Goal: Navigation & Orientation: Find specific page/section

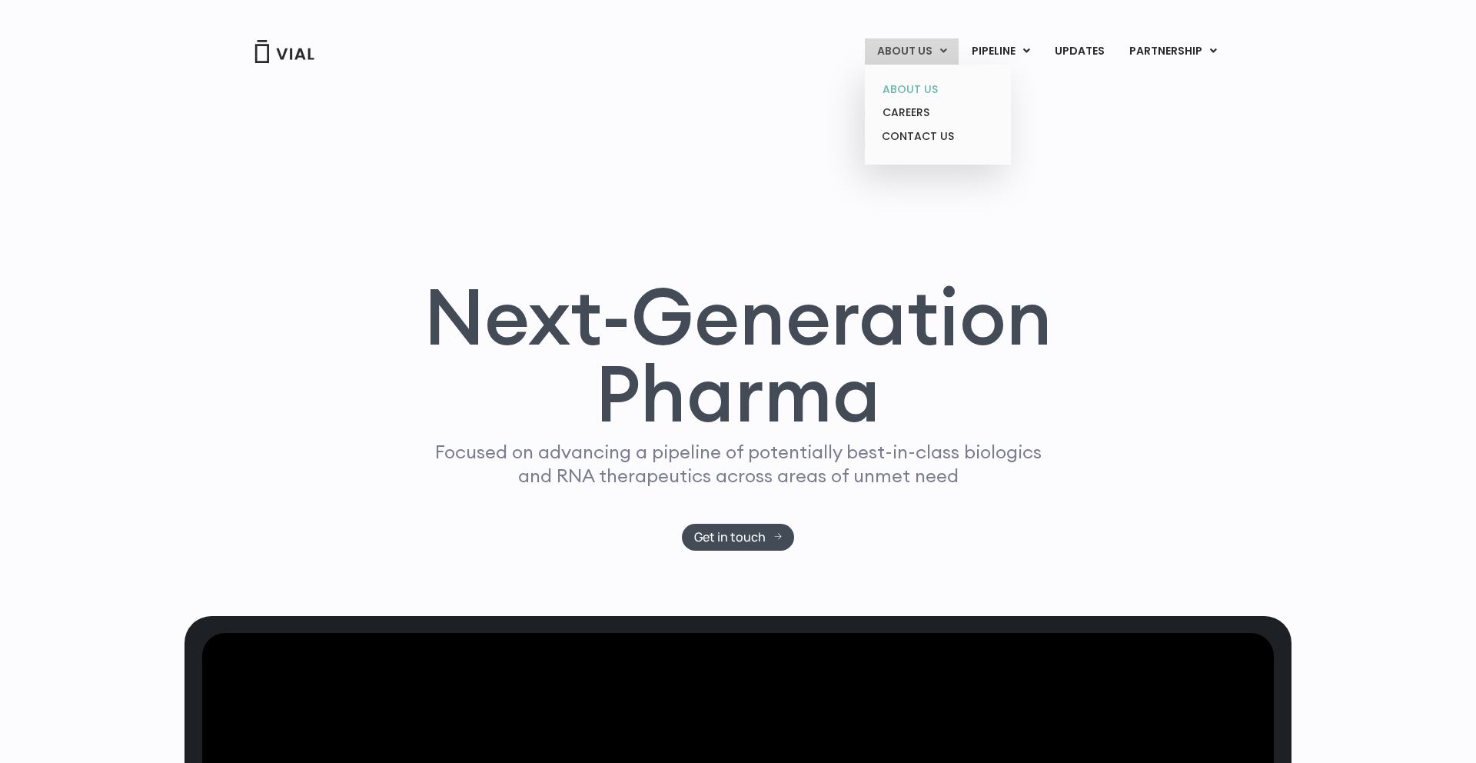
click at [934, 96] on link "ABOUT US" at bounding box center [937, 90] width 135 height 24
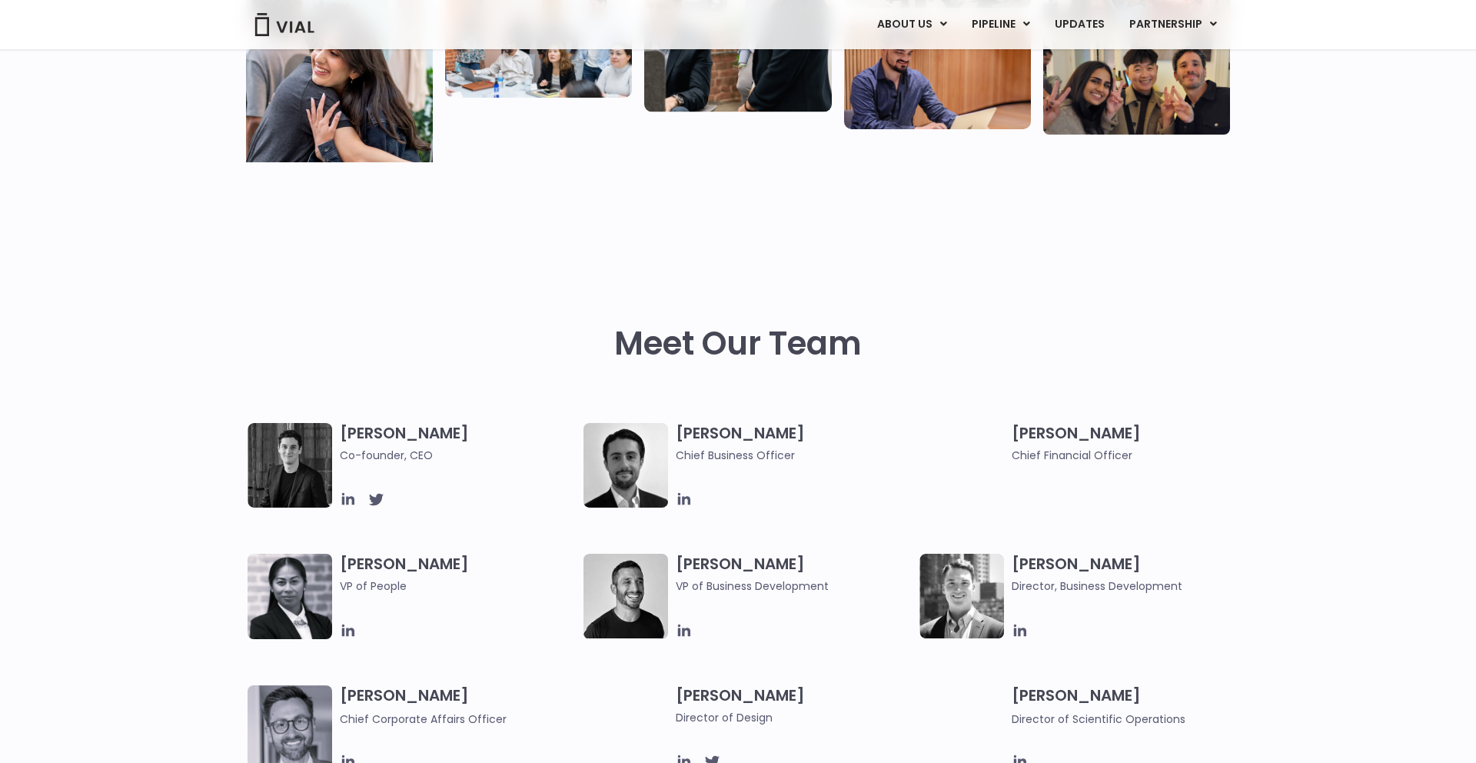
scroll to position [479, 0]
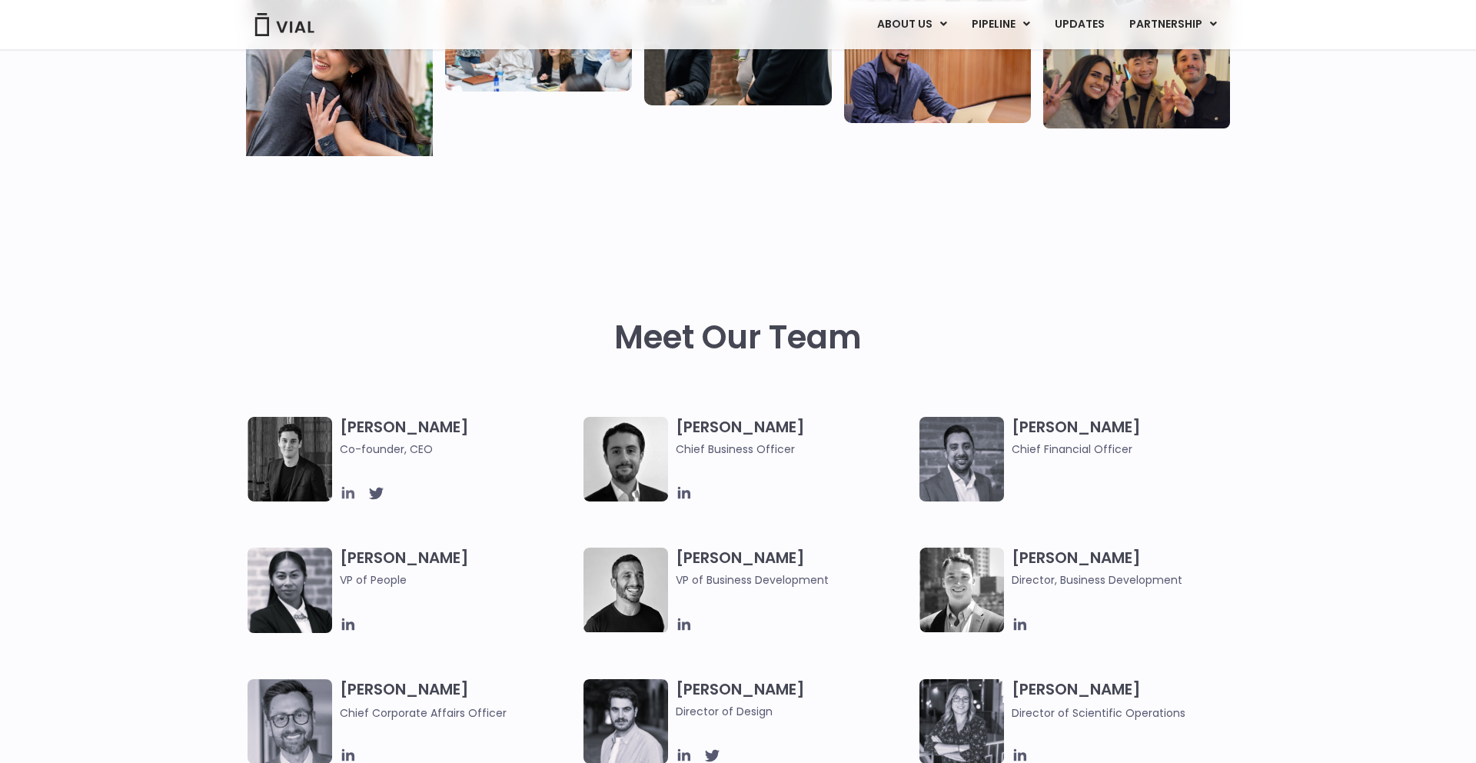
click at [351, 488] on icon at bounding box center [348, 492] width 17 height 17
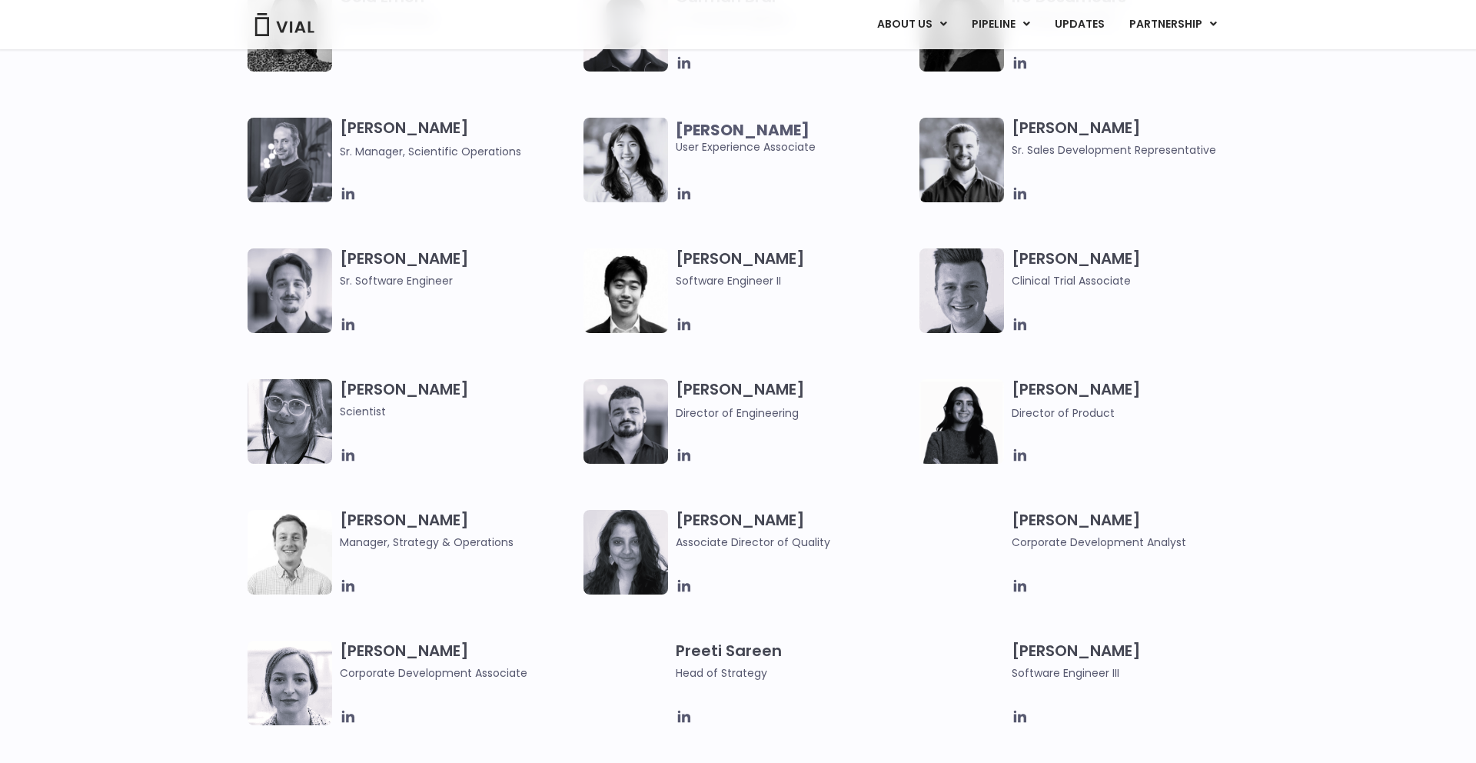
scroll to position [1693, 0]
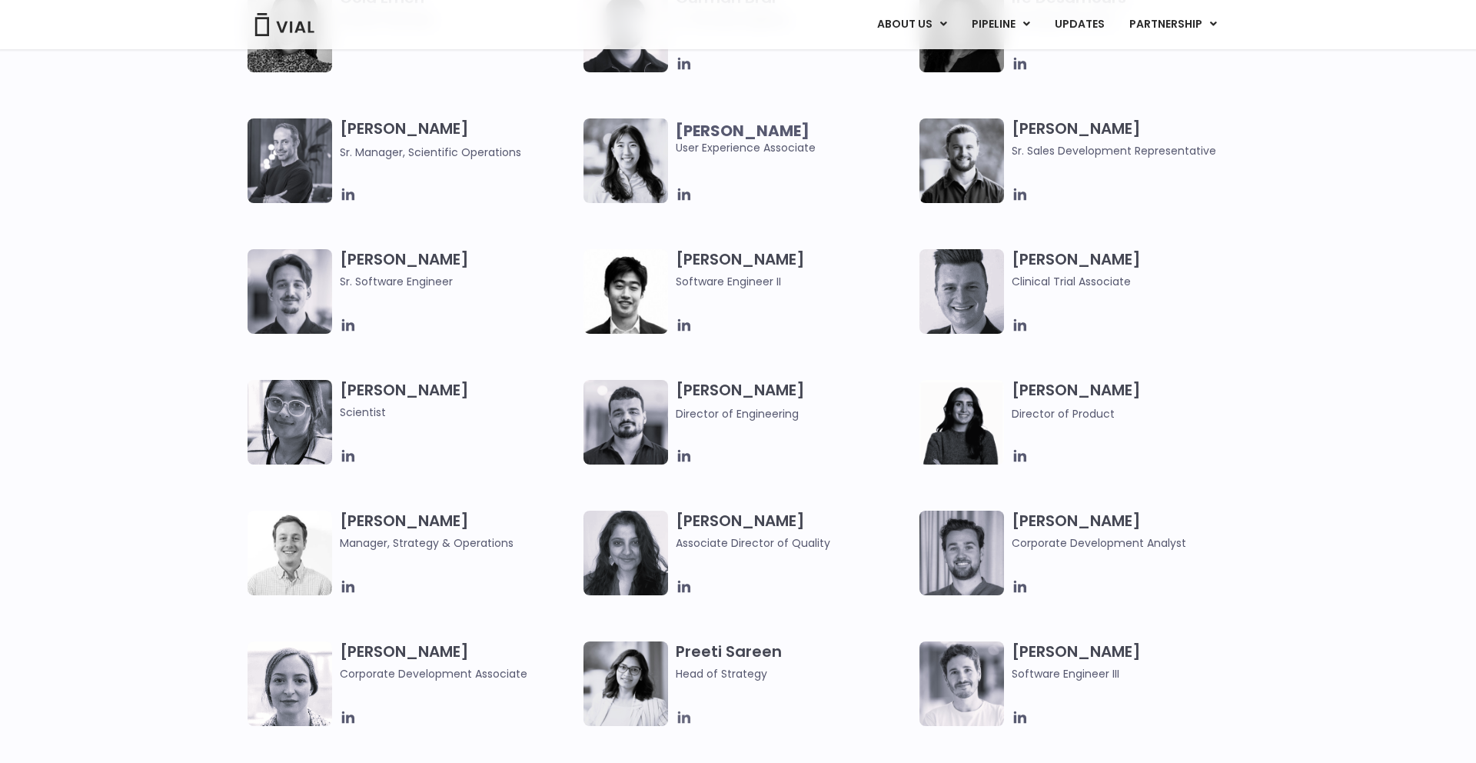
click at [687, 721] on icon at bounding box center [684, 717] width 12 height 12
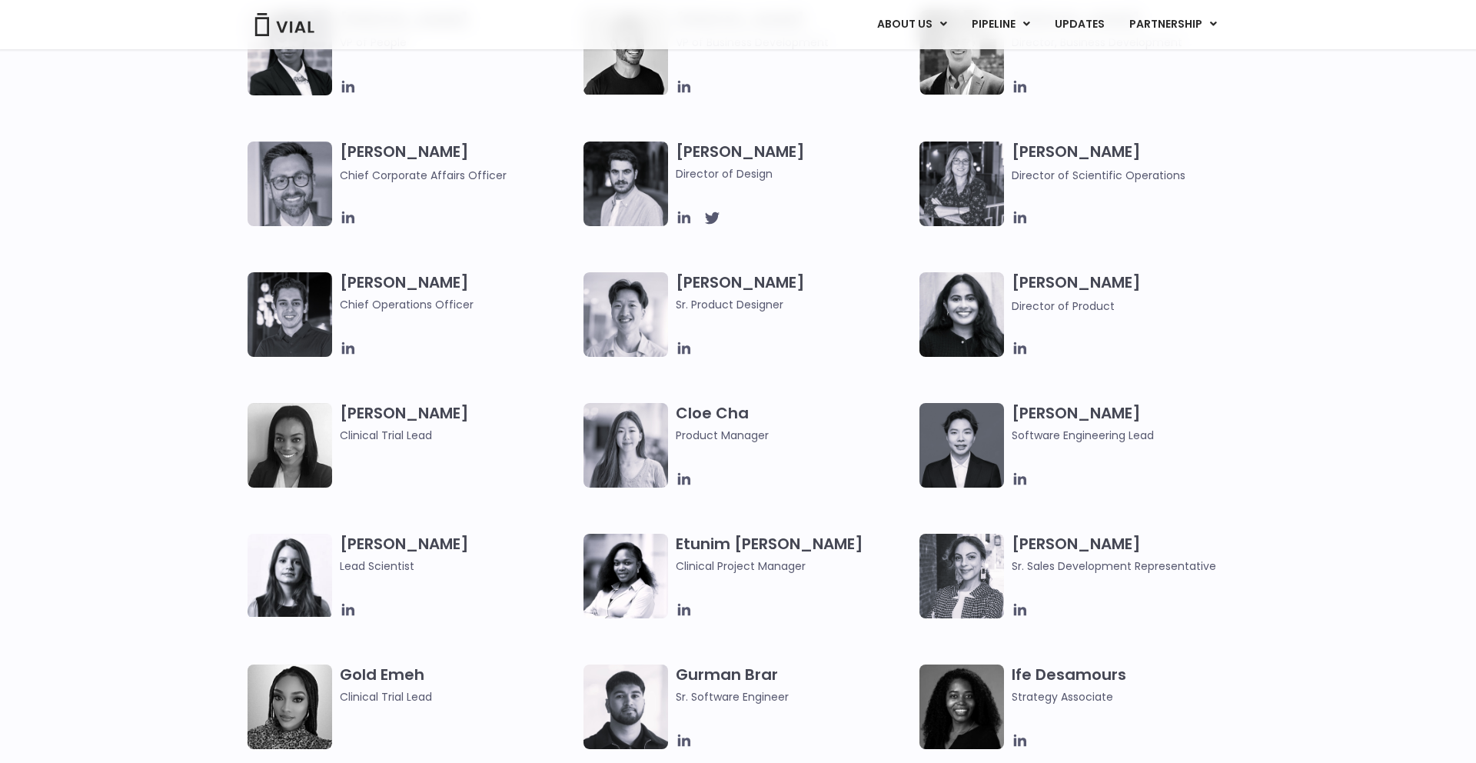
scroll to position [1016, 0]
click at [304, 326] on img at bounding box center [290, 315] width 85 height 85
click at [352, 357] on icon at bounding box center [348, 349] width 17 height 17
